Goal: Information Seeking & Learning: Learn about a topic

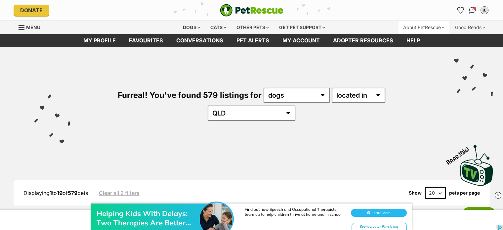
drag, startPoint x: 459, startPoint y: 9, endPoint x: 441, endPoint y: 24, distance: 23.0
click at [459, 9] on icon "Favourites" at bounding box center [460, 10] width 6 height 6
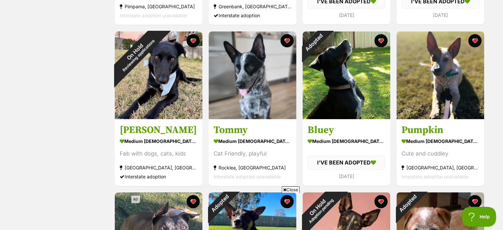
scroll to position [198, 0]
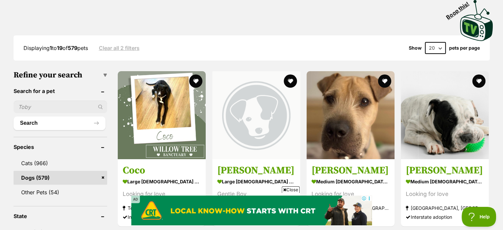
scroll to position [198, 0]
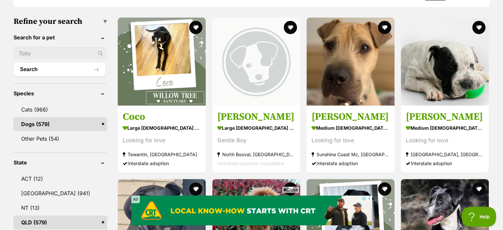
click at [285, 187] on span "Close" at bounding box center [290, 189] width 18 height 7
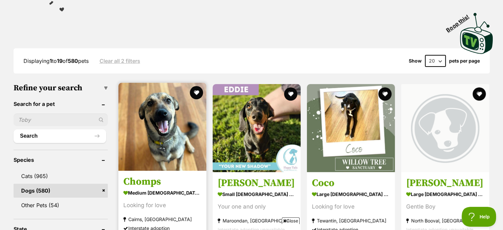
click at [153, 128] on img at bounding box center [162, 127] width 88 height 88
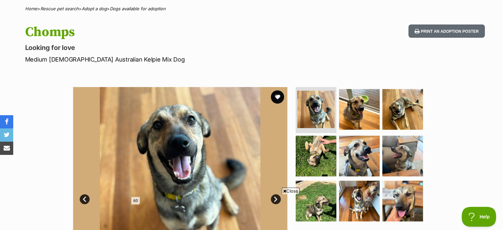
scroll to position [66, 0]
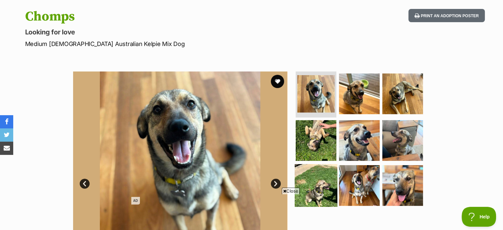
click at [297, 187] on img at bounding box center [315, 185] width 43 height 43
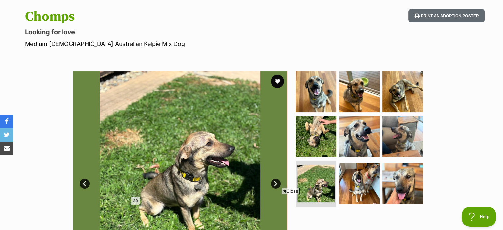
click at [293, 192] on span "Close" at bounding box center [290, 190] width 18 height 7
click at [352, 87] on img at bounding box center [359, 91] width 43 height 43
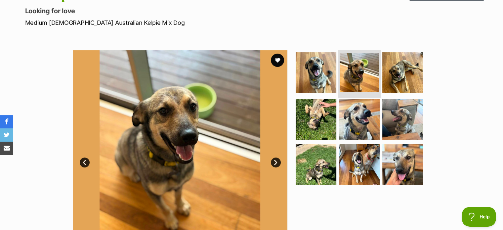
scroll to position [99, 0]
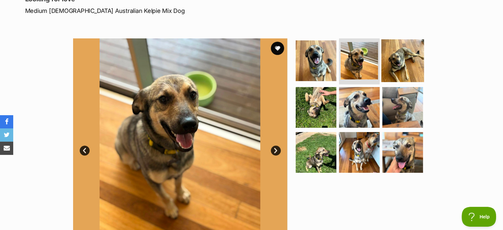
click at [406, 60] on img at bounding box center [402, 60] width 43 height 43
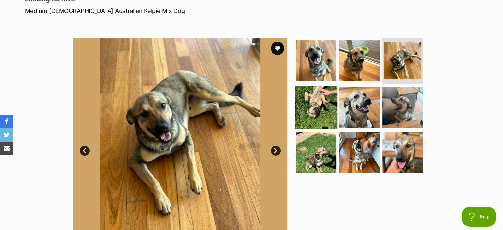
click at [316, 104] on img at bounding box center [315, 107] width 43 height 43
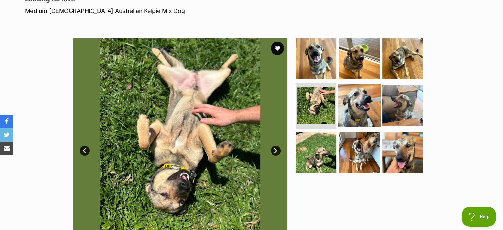
click at [350, 105] on img at bounding box center [359, 105] width 43 height 43
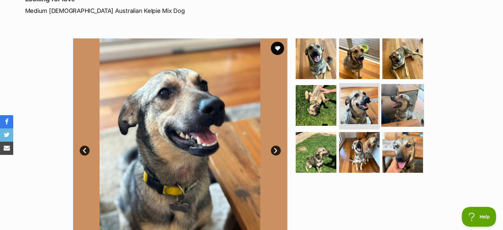
click at [406, 111] on img at bounding box center [402, 105] width 43 height 43
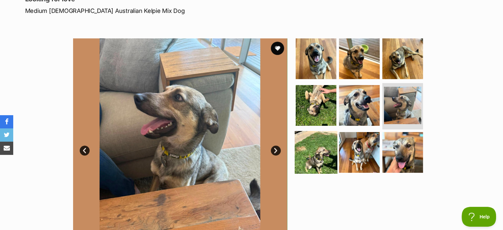
click at [326, 160] on img at bounding box center [315, 152] width 43 height 43
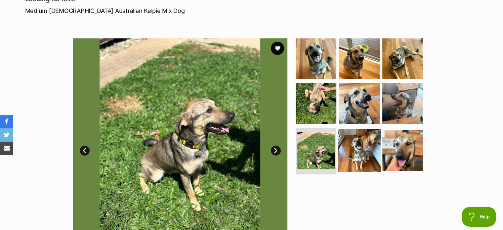
click at [362, 158] on img at bounding box center [359, 150] width 43 height 43
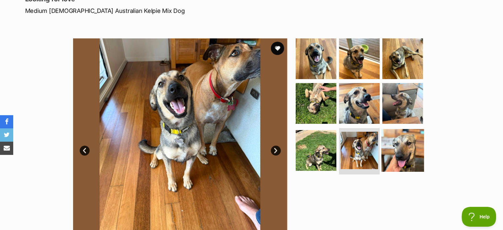
click at [409, 150] on img at bounding box center [402, 150] width 43 height 43
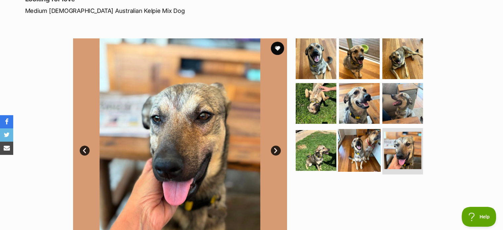
click at [349, 149] on img at bounding box center [359, 150] width 43 height 43
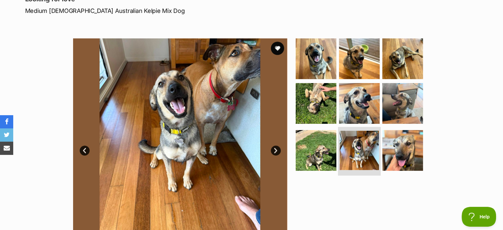
click at [355, 138] on img at bounding box center [358, 150] width 39 height 39
